Goal: Task Accomplishment & Management: Complete application form

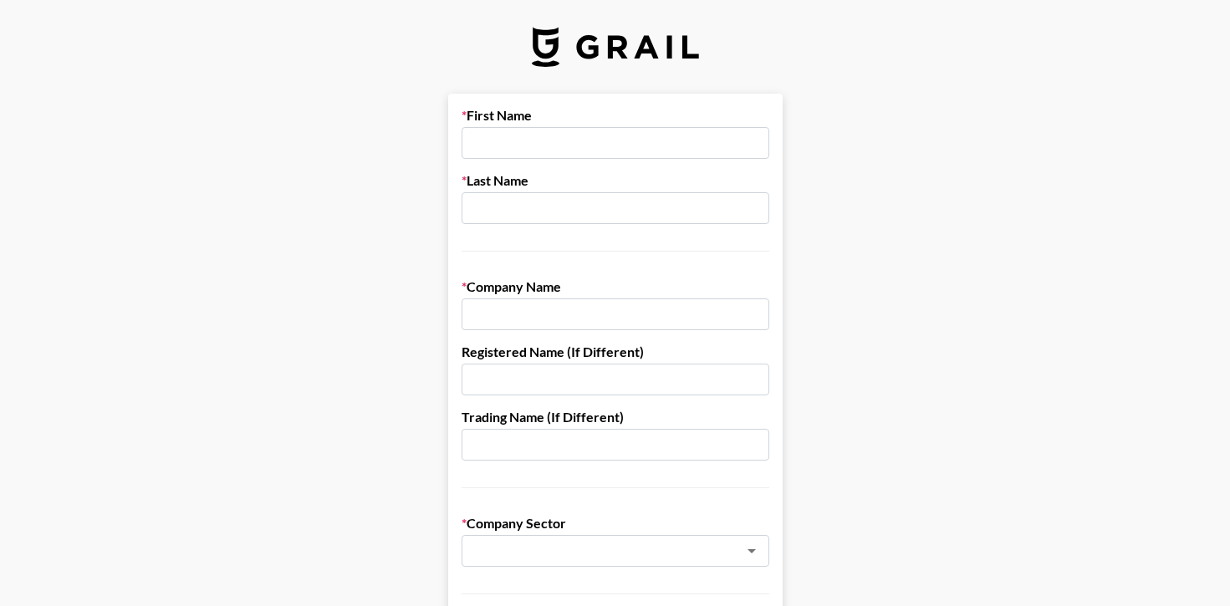
click at [620, 158] on input "text" at bounding box center [616, 143] width 308 height 32
type input "[PERSON_NAME]"
type input "Imagine5"
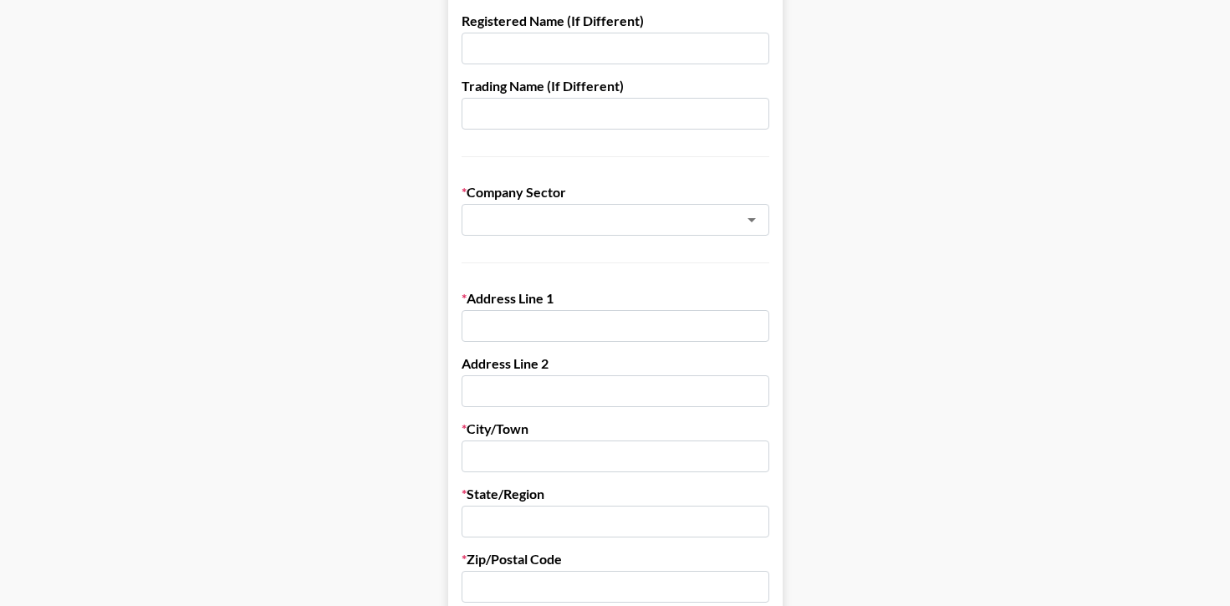
scroll to position [343, 0]
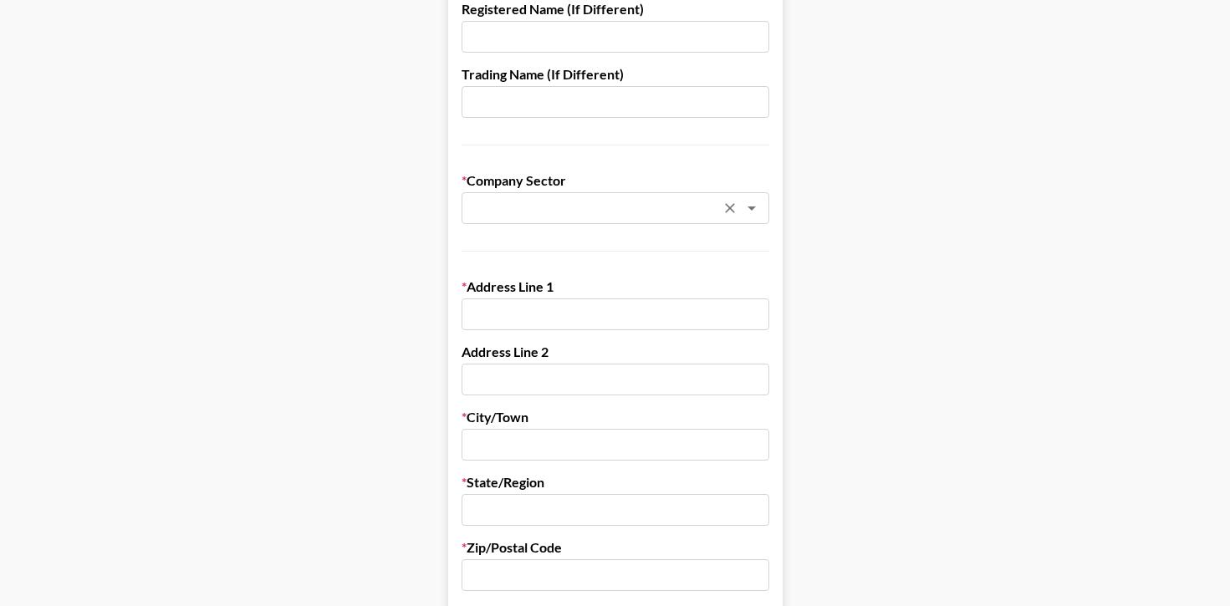
click at [583, 209] on input "text" at bounding box center [593, 208] width 243 height 19
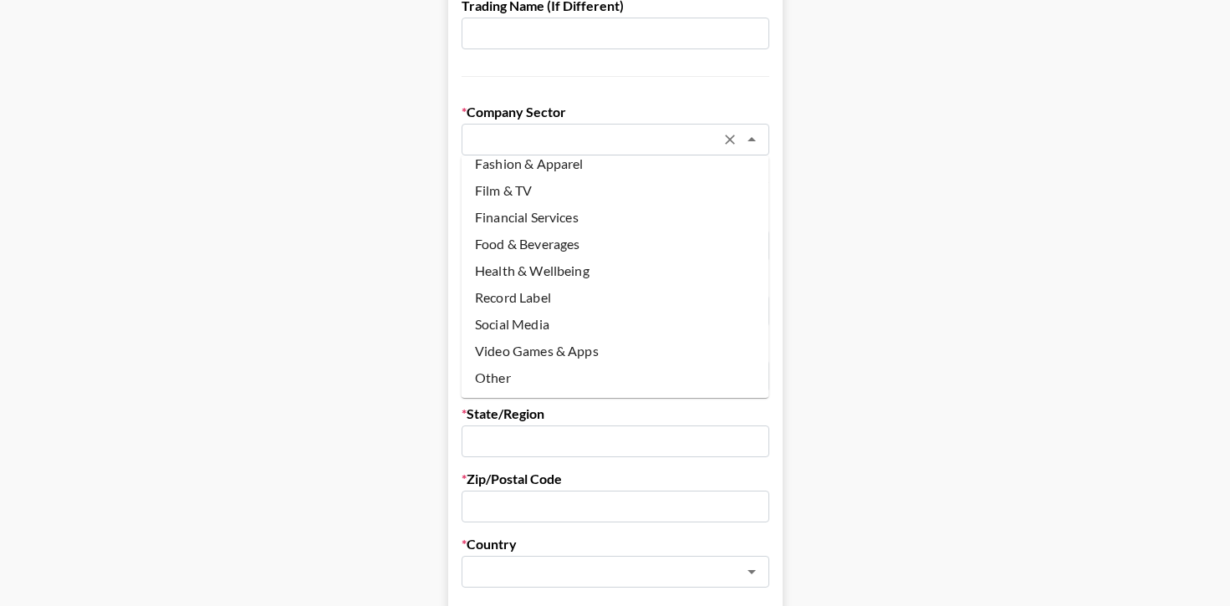
scroll to position [416, 0]
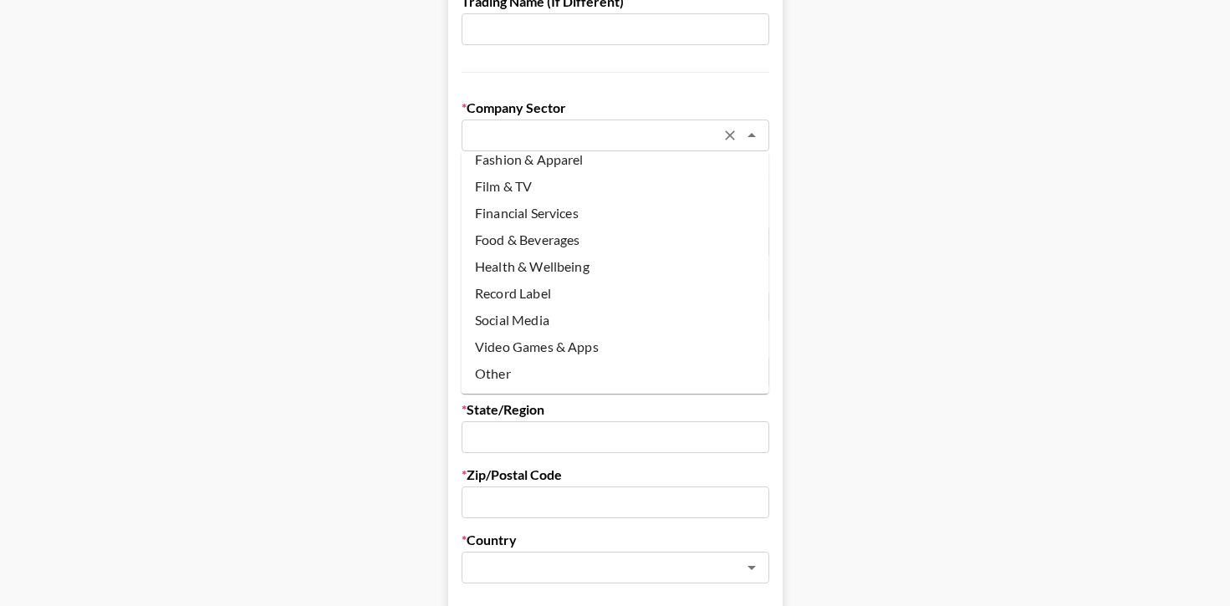
click at [547, 313] on li "Social Media" at bounding box center [616, 320] width 308 height 27
type input "Social Media"
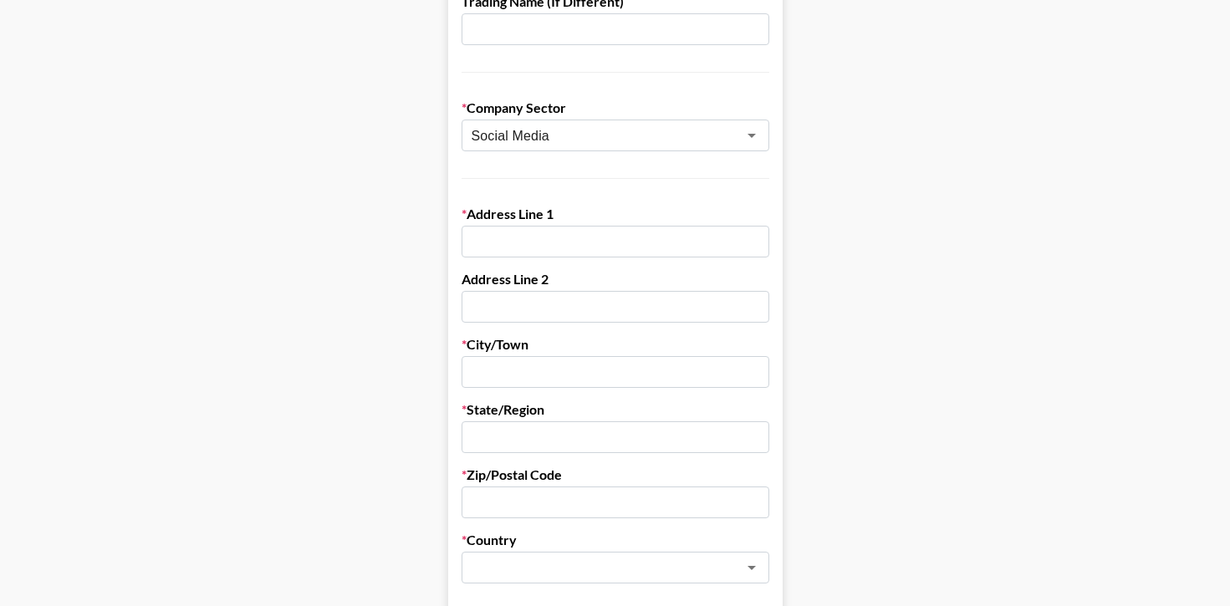
click at [545, 241] on input "text" at bounding box center [616, 242] width 308 height 32
click at [508, 239] on input "text" at bounding box center [616, 242] width 308 height 32
type input "[STREET_ADDRESS]"
type input "[GEOGRAPHIC_DATA]"
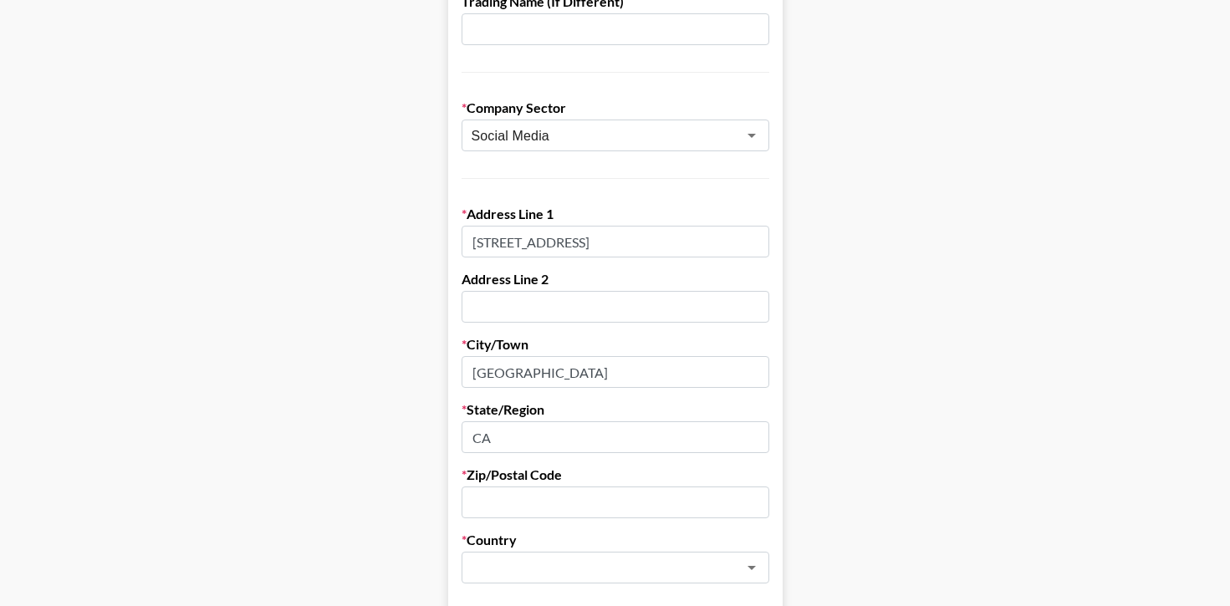
type input "CA"
type input "94133"
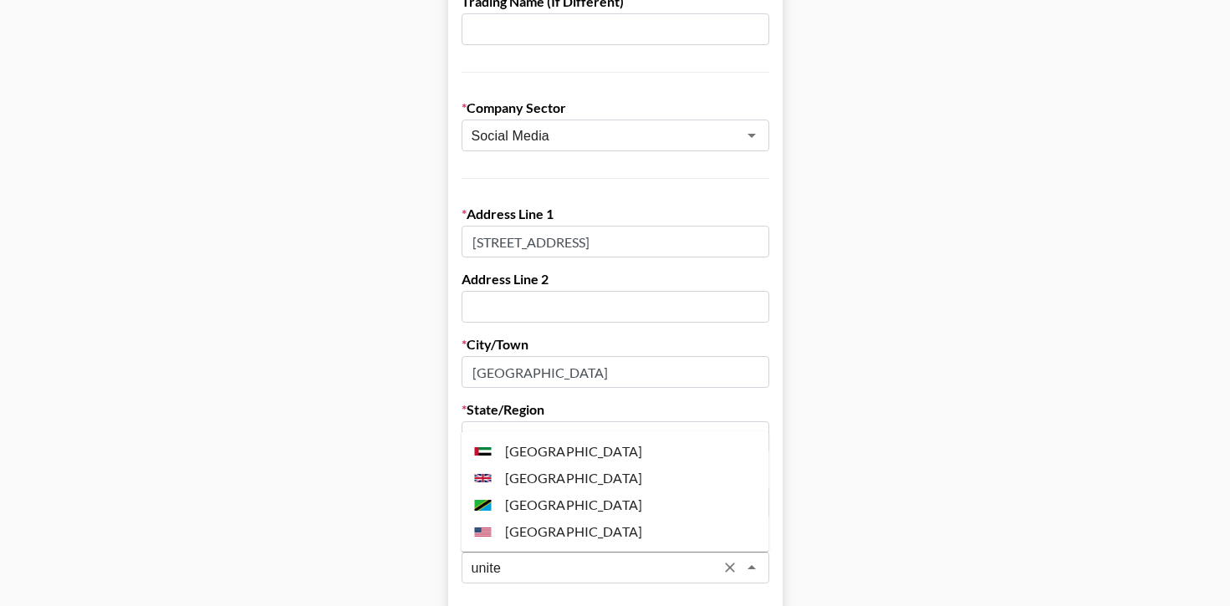
click at [573, 534] on li "[GEOGRAPHIC_DATA]" at bounding box center [616, 531] width 308 height 27
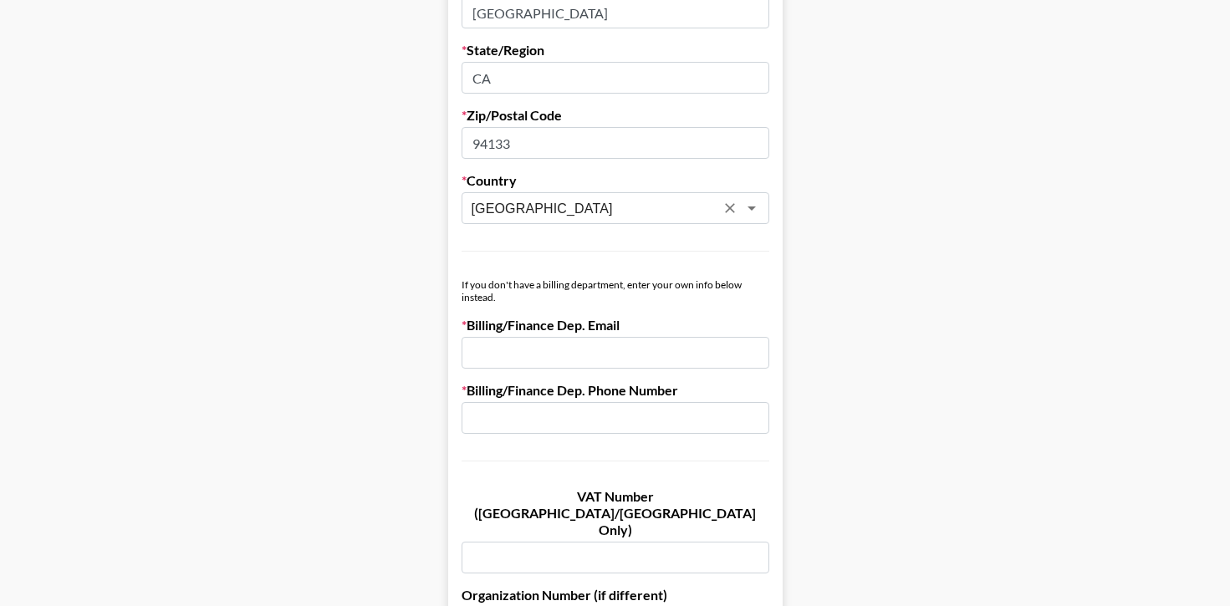
scroll to position [862, 0]
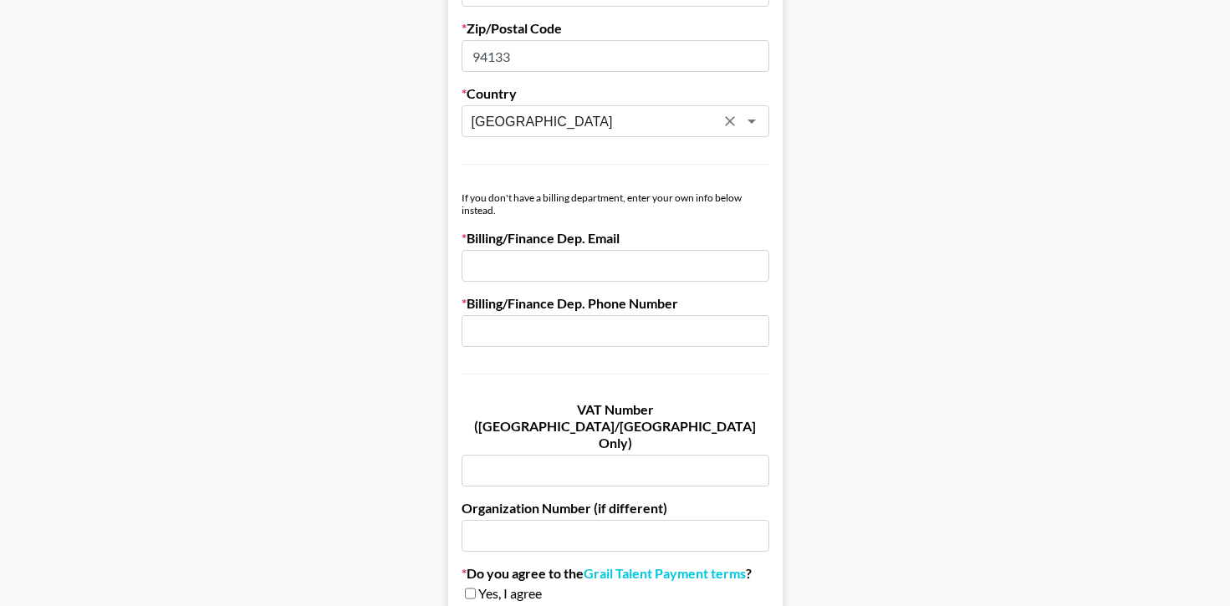
type input "[GEOGRAPHIC_DATA]"
click at [533, 263] on input "email" at bounding box center [616, 266] width 308 height 32
type input "[DOMAIN_NAME][EMAIL_ADDRESS][DOMAIN_NAME]"
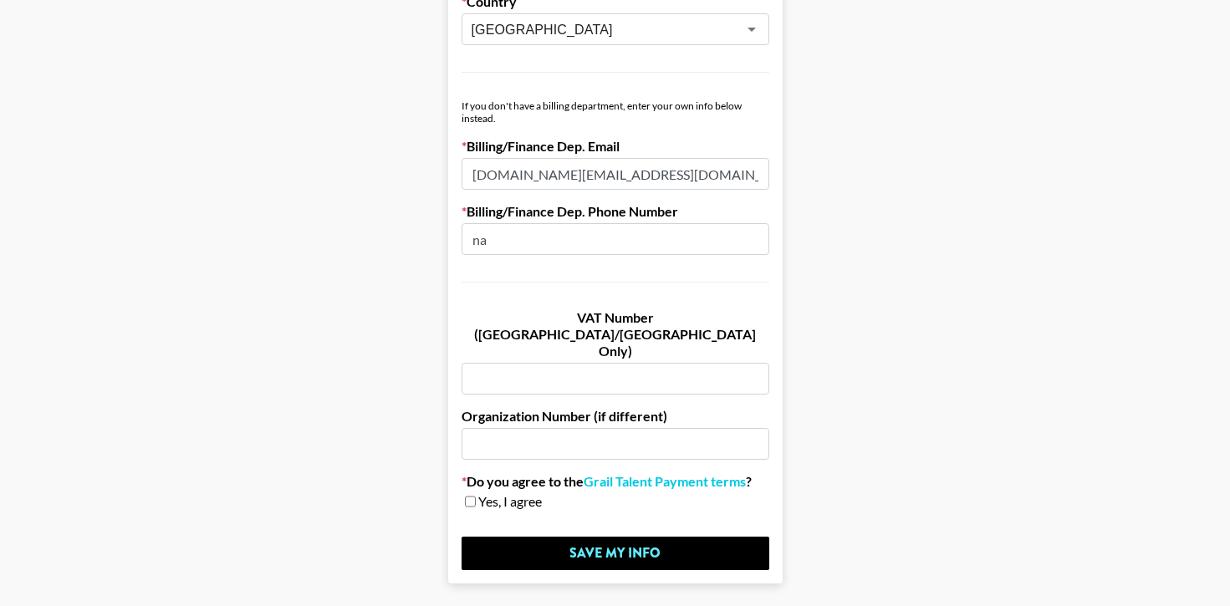
scroll to position [967, 0]
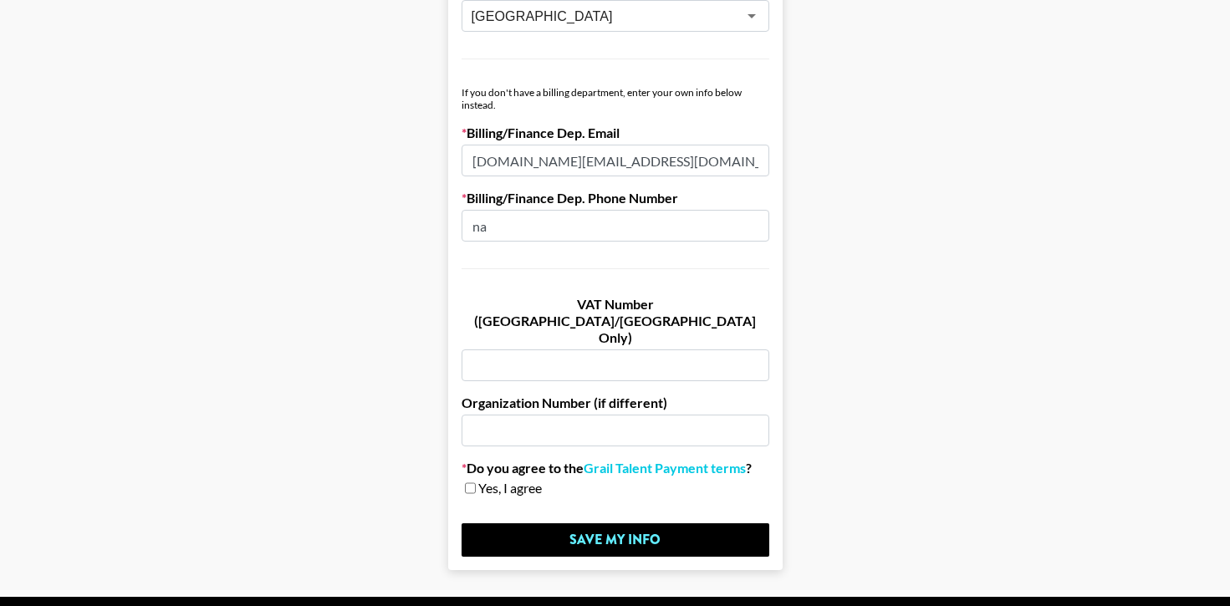
type input "na"
click at [672, 415] on input "text" at bounding box center [616, 431] width 308 height 32
click at [470, 482] on input "checkbox" at bounding box center [470, 488] width 11 height 12
checkbox input "true"
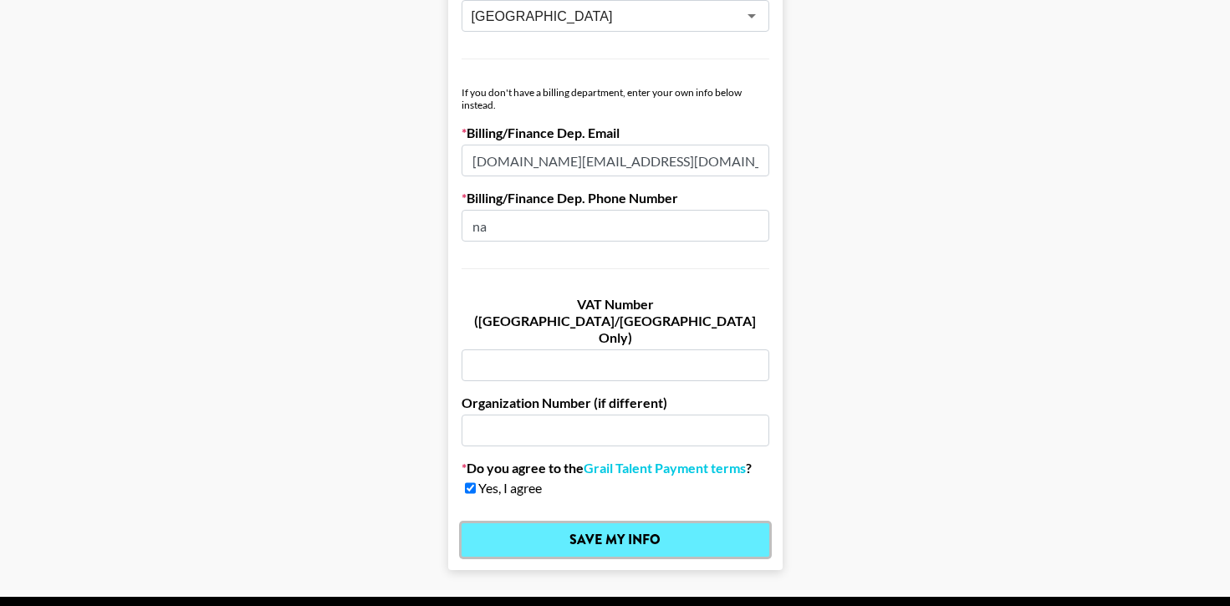
click at [566, 523] on input "Save My Info" at bounding box center [616, 539] width 308 height 33
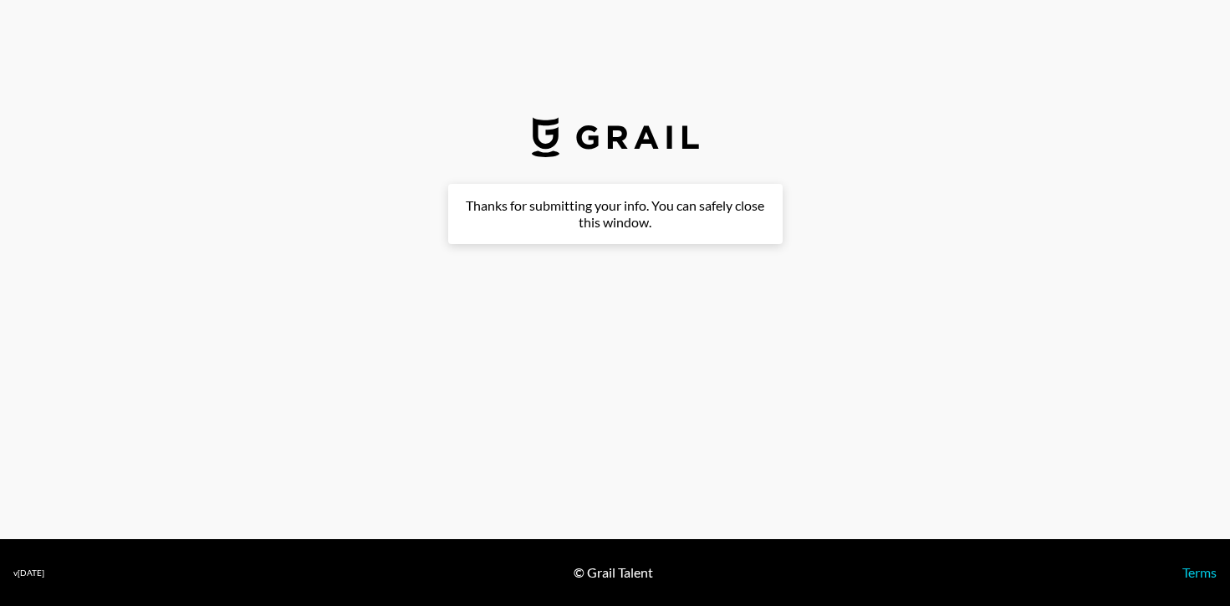
scroll to position [0, 0]
